Goal: Information Seeking & Learning: Learn about a topic

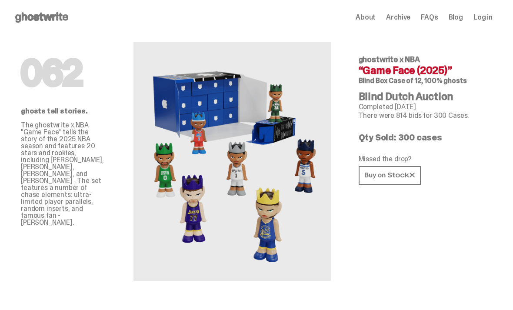
click at [437, 76] on span "Case of 12, 100% ghosts" at bounding box center [428, 80] width 78 height 9
click at [405, 18] on span "Archive" at bounding box center [398, 17] width 24 height 7
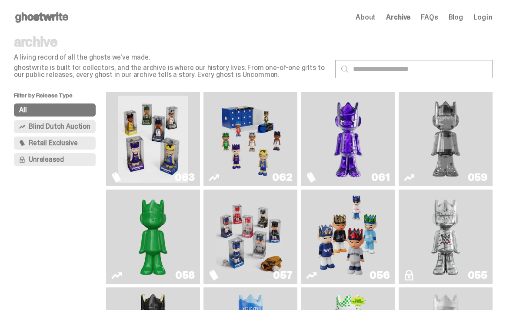
click at [261, 158] on img "Game Face (2025)" at bounding box center [251, 139] width 70 height 87
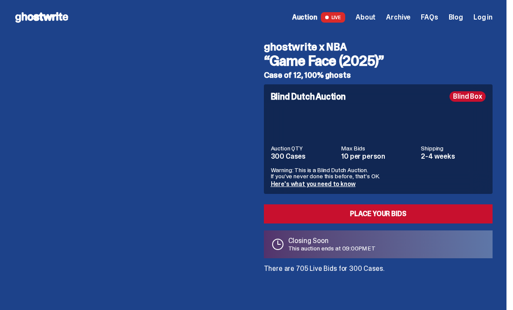
scroll to position [47, 0]
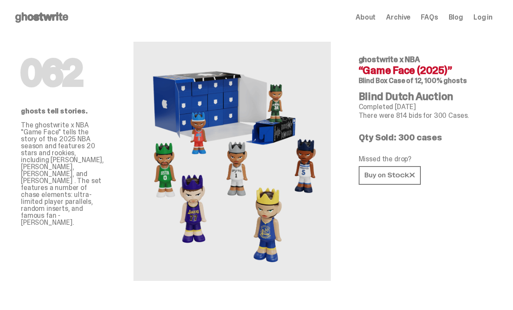
scroll to position [47, 0]
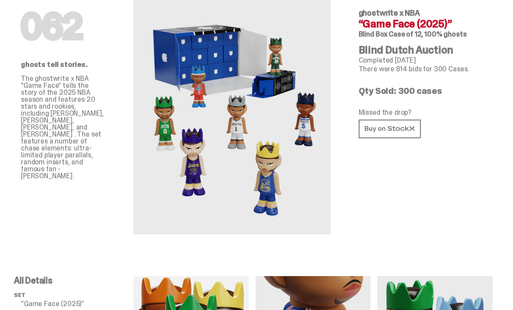
click at [319, 99] on img at bounding box center [231, 114] width 191 height 239
click at [499, 8] on div "062 ghostwrite x NBA “Game Face (2025)” Blind Box Case of 12, 100% ghosts Blind…" at bounding box center [422, 111] width 155 height 246
click at [499, 13] on div "062 ghostwrite x NBA “Game Face (2025)” Blind Box Case of 12, 100% ghosts Blind…" at bounding box center [422, 111] width 155 height 246
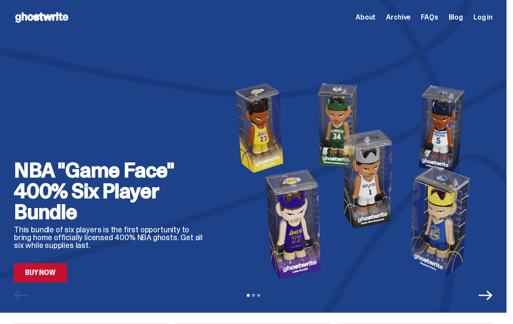
click at [407, 17] on span "Archive" at bounding box center [398, 17] width 24 height 7
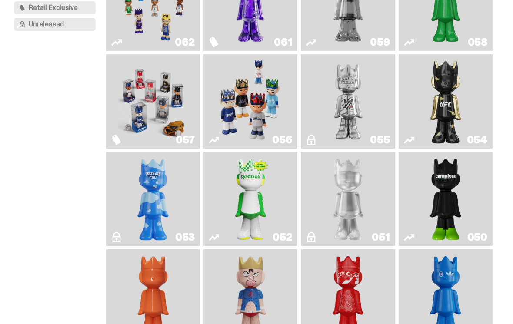
scroll to position [143, 0]
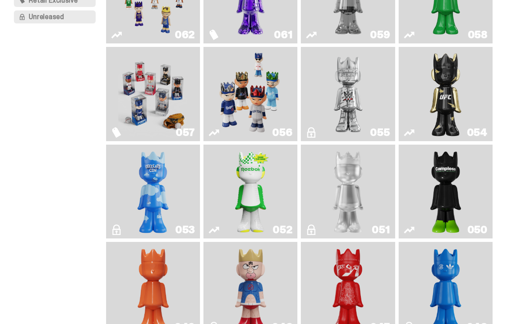
click at [262, 125] on img "Game Face (2025)" at bounding box center [251, 93] width 70 height 87
